Goal: Check status: Check status

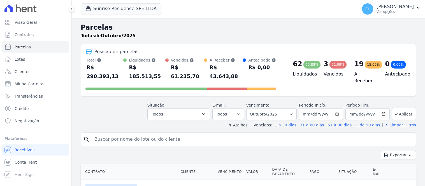
select select
click at [110, 134] on input "search" at bounding box center [252, 139] width 323 height 11
type input "1412"
select select
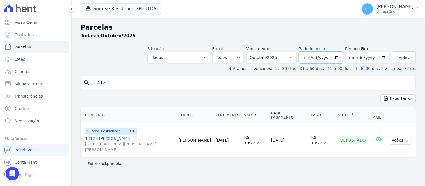
click at [309, 59] on input "2025-10-01" at bounding box center [321, 58] width 44 height 12
type input "2025-10-01"
type input "2025-01-01"
type input "[DATE]"
click at [403, 57] on button "Aplicar" at bounding box center [404, 58] width 24 height 12
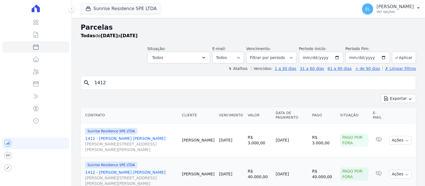
select select
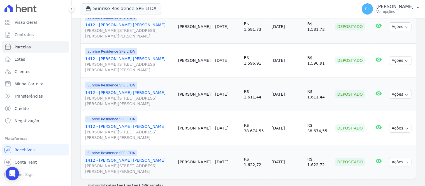
scroll to position [497, 0]
